Goal: Information Seeking & Learning: Learn about a topic

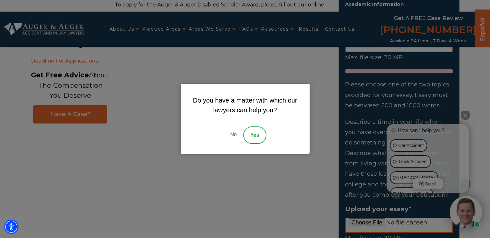
scroll to position [709, 0]
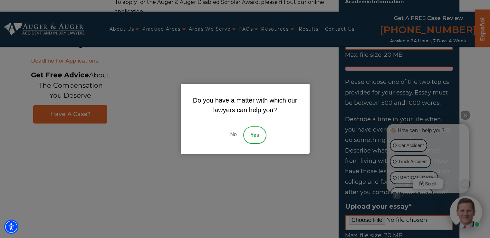
click at [233, 132] on link "No" at bounding box center [233, 134] width 19 height 17
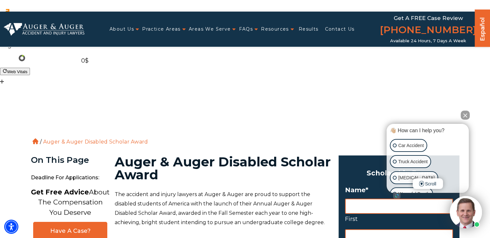
scroll to position [0, 0]
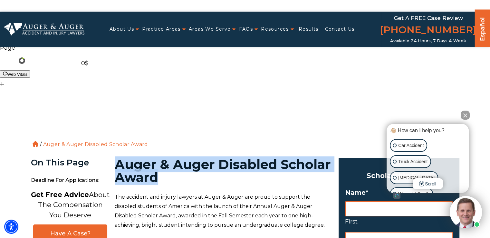
drag, startPoint x: 186, startPoint y: 87, endPoint x: 117, endPoint y: 74, distance: 70.5
click at [117, 158] on h1 "Auger & Auger Disabled Scholar Award" at bounding box center [223, 171] width 216 height 26
copy h1 "Auger & Auger Disabled Scholar Award"
